Goal: Task Accomplishment & Management: Complete application form

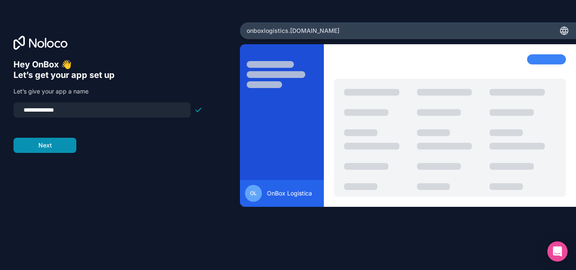
click at [42, 142] on button "Next" at bounding box center [44, 145] width 63 height 15
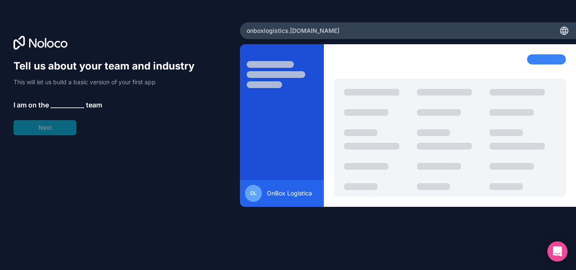
click at [63, 105] on span "__________" at bounding box center [68, 105] width 34 height 10
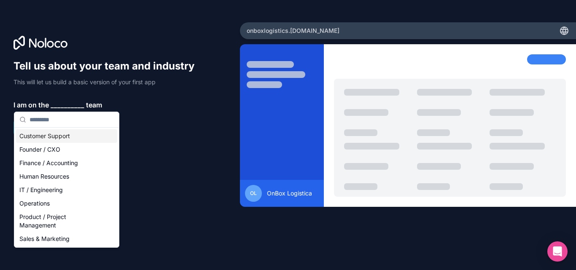
click at [87, 133] on div "Customer Support" at bounding box center [66, 135] width 101 height 13
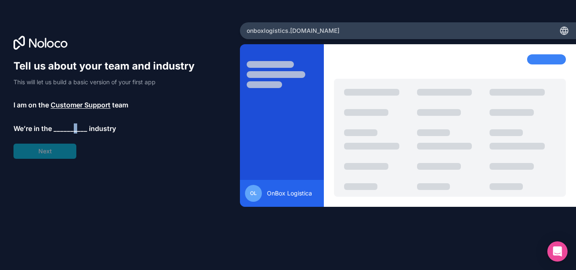
click at [75, 129] on span "__________" at bounding box center [71, 128] width 34 height 10
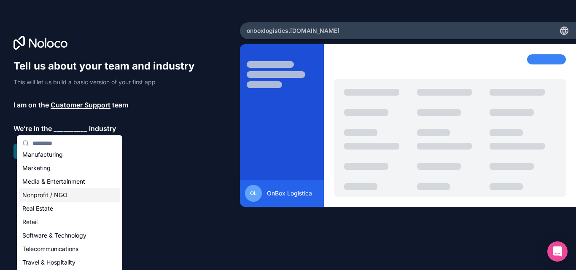
scroll to position [169, 0]
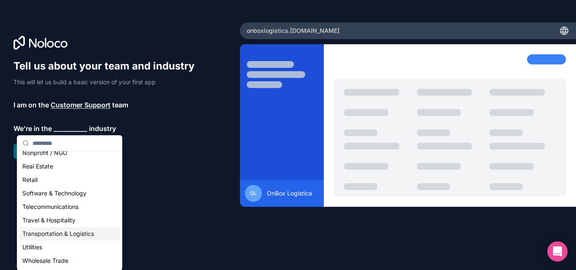
click at [77, 234] on div "Transportation & Logistics" at bounding box center [69, 233] width 101 height 13
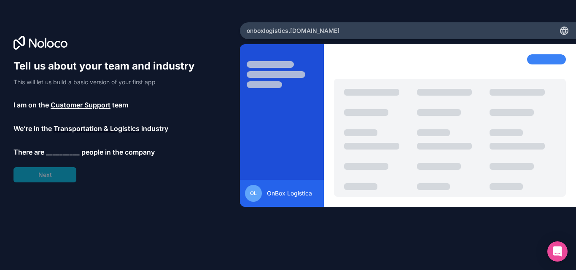
click at [58, 152] on span "__________" at bounding box center [63, 152] width 34 height 10
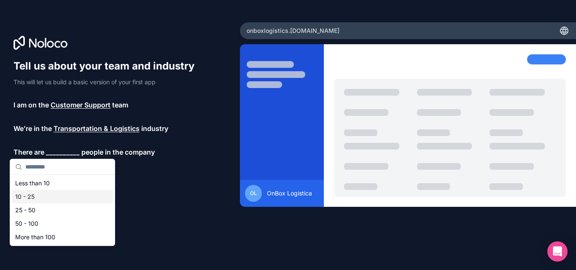
click at [35, 194] on div "10 - 25" at bounding box center [62, 196] width 101 height 13
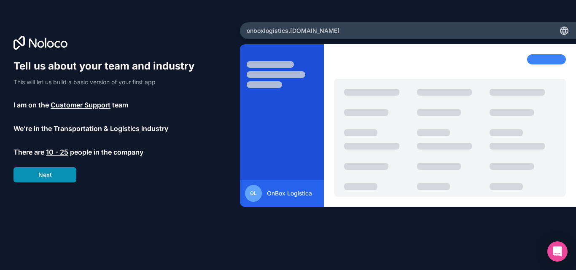
click at [51, 174] on button "Next" at bounding box center [44, 174] width 63 height 15
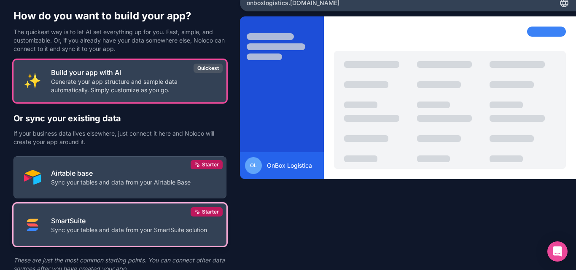
scroll to position [42, 0]
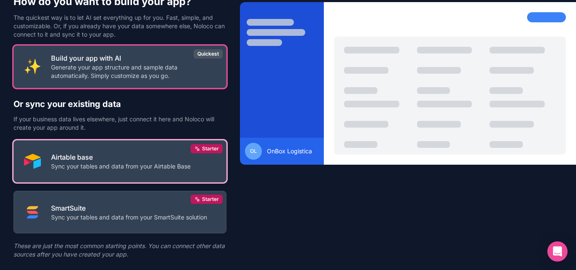
click at [165, 174] on button "Airtable base Sync your tables and data from your Airtable Base Starter" at bounding box center [119, 161] width 213 height 43
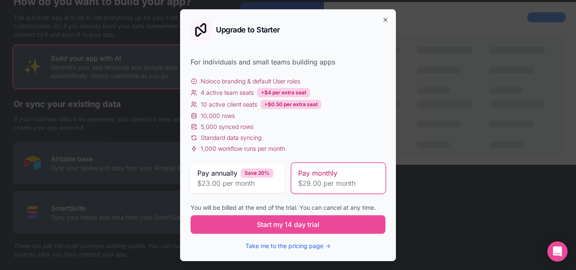
click at [391, 21] on div "Upgrade to Starter For individuals and small teams building apps Noloco brandin…" at bounding box center [288, 135] width 216 height 252
click at [388, 20] on icon "button" at bounding box center [385, 19] width 7 height 7
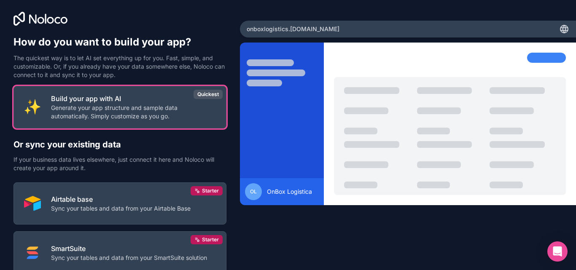
scroll to position [0, 0]
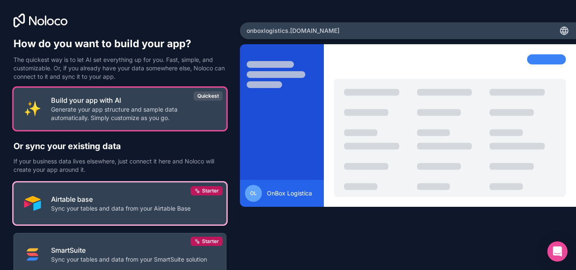
click at [73, 215] on button "Airtable base Sync your tables and data from your Airtable Base Starter" at bounding box center [119, 203] width 213 height 43
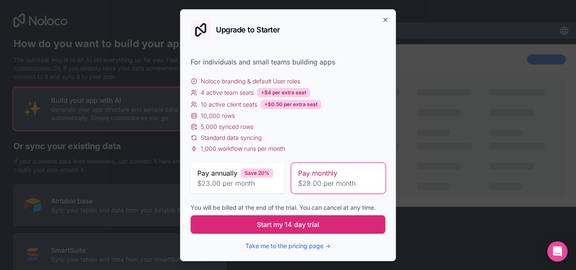
click at [322, 227] on button "Start my 14 day trial" at bounding box center [287, 224] width 195 height 19
